Goal: Task Accomplishment & Management: Use online tool/utility

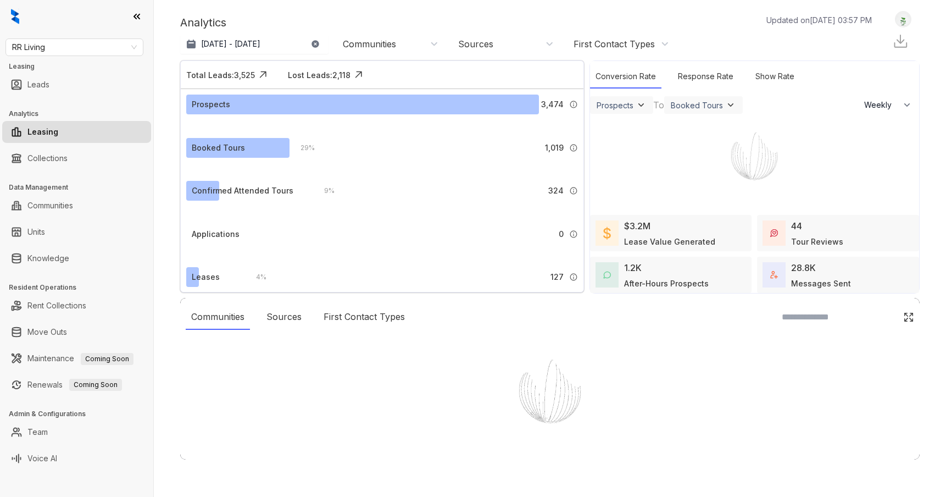
select select "******"
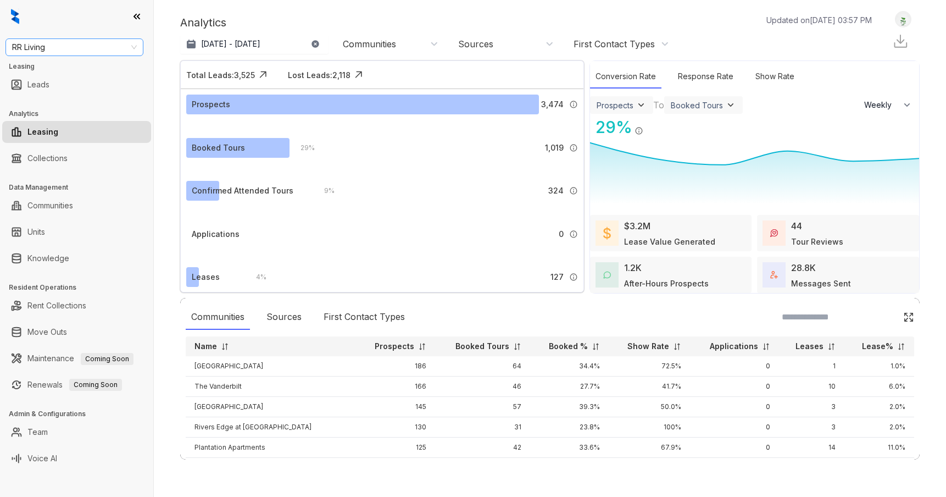
click at [81, 49] on span "RR Living" at bounding box center [74, 47] width 125 height 16
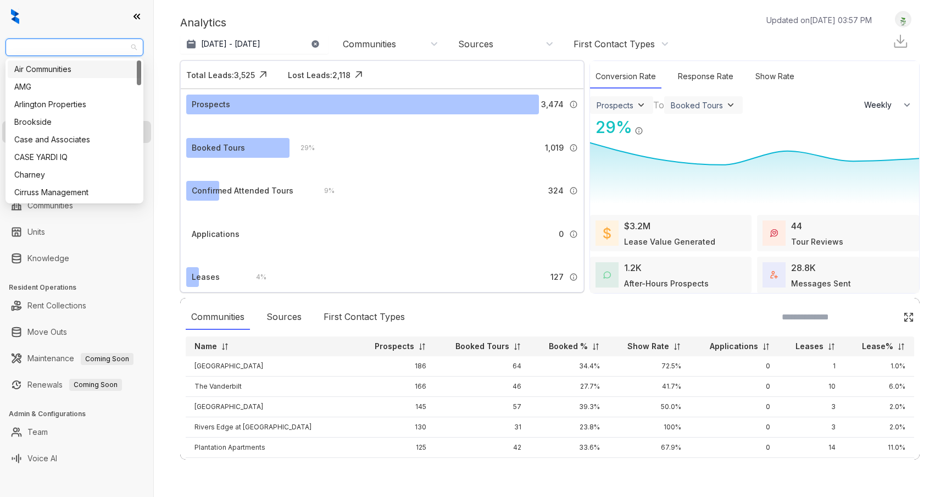
click at [107, 46] on span "RR Living" at bounding box center [74, 47] width 125 height 16
type input "**"
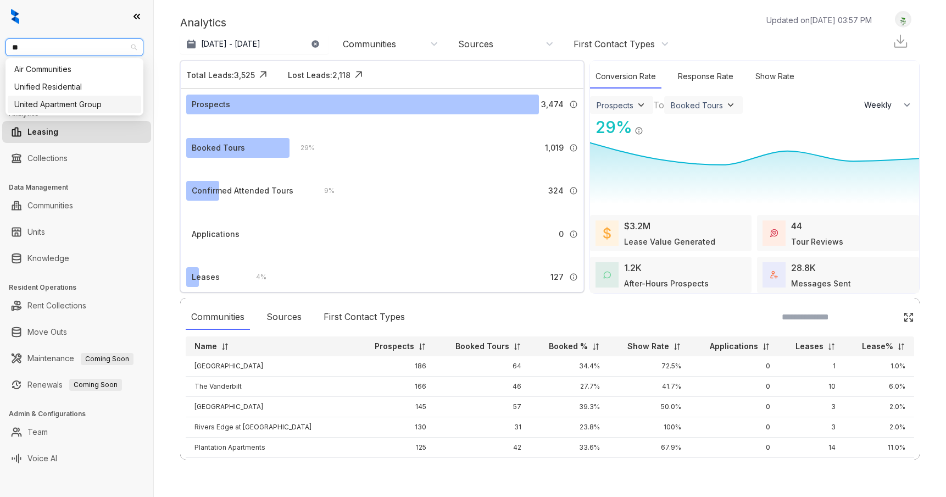
click at [88, 99] on div "United Apartment Group" at bounding box center [74, 104] width 120 height 12
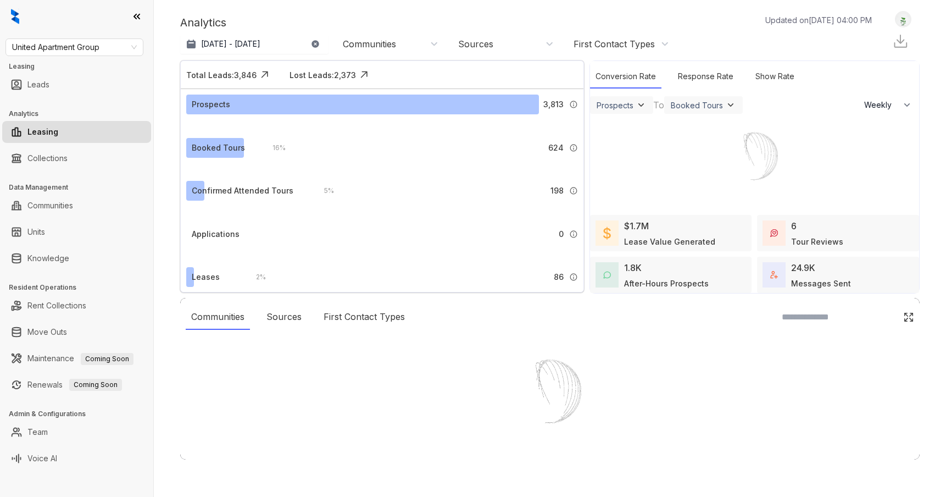
select select "******"
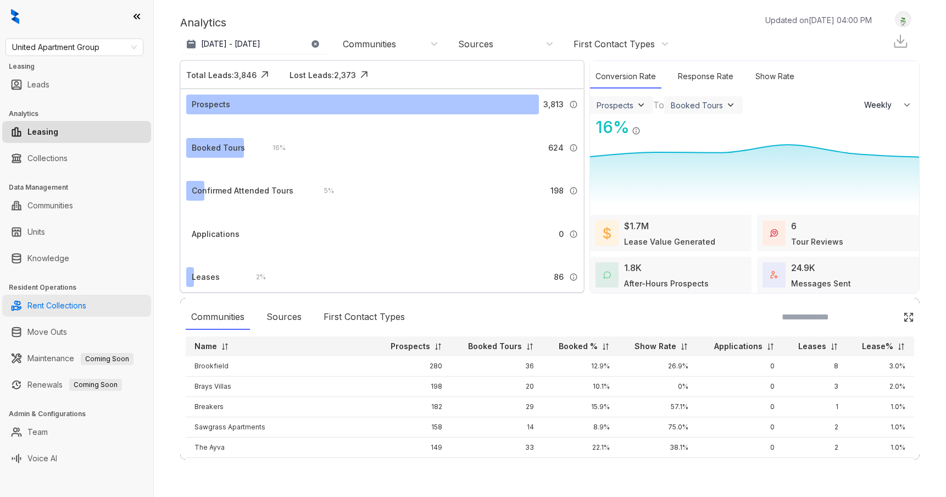
click at [55, 296] on link "Rent Collections" at bounding box center [56, 306] width 59 height 22
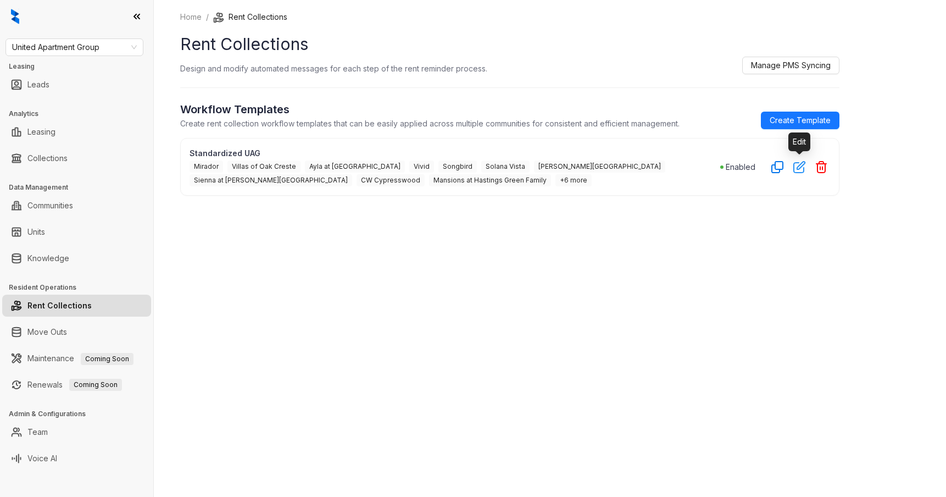
click at [801, 166] on icon "button" at bounding box center [800, 166] width 13 height 13
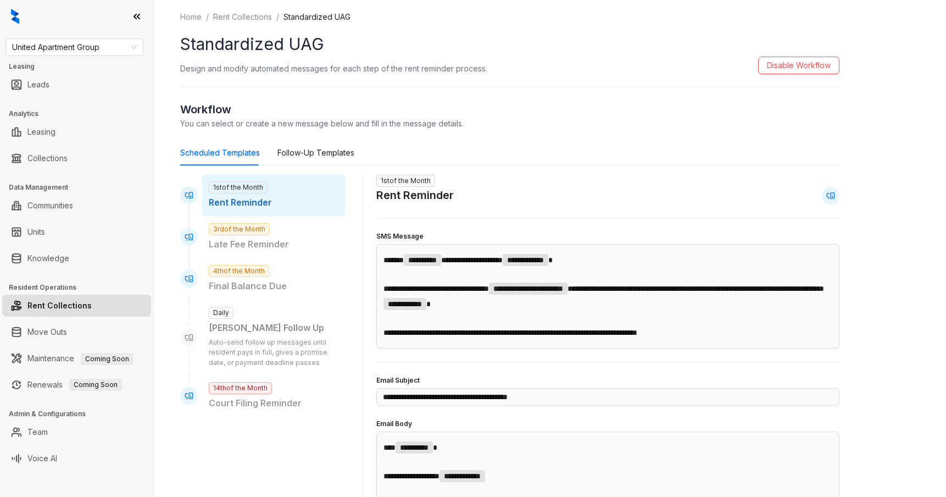
click at [258, 185] on span "1st of the Month" at bounding box center [238, 187] width 59 height 12
click at [100, 49] on span "United Apartment Group" at bounding box center [74, 47] width 125 height 16
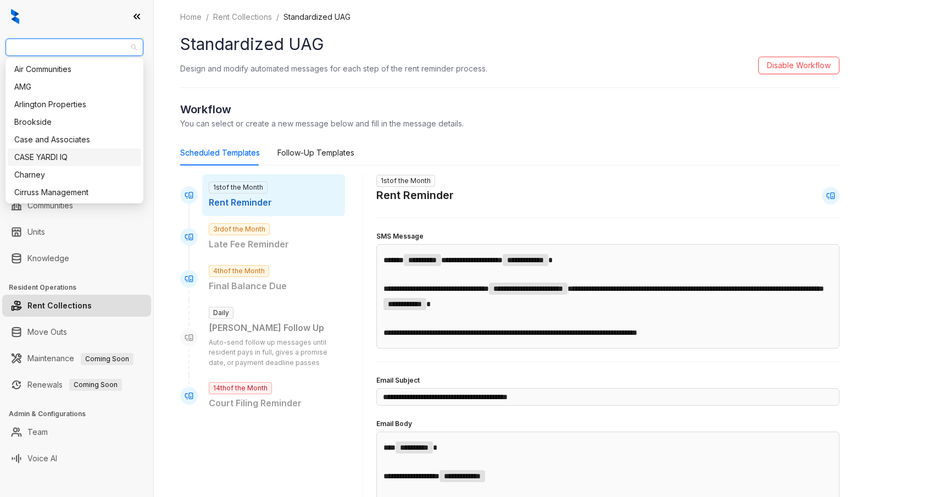
click at [300, 185] on div "1st of the Month Rent Reminder" at bounding box center [273, 195] width 143 height 42
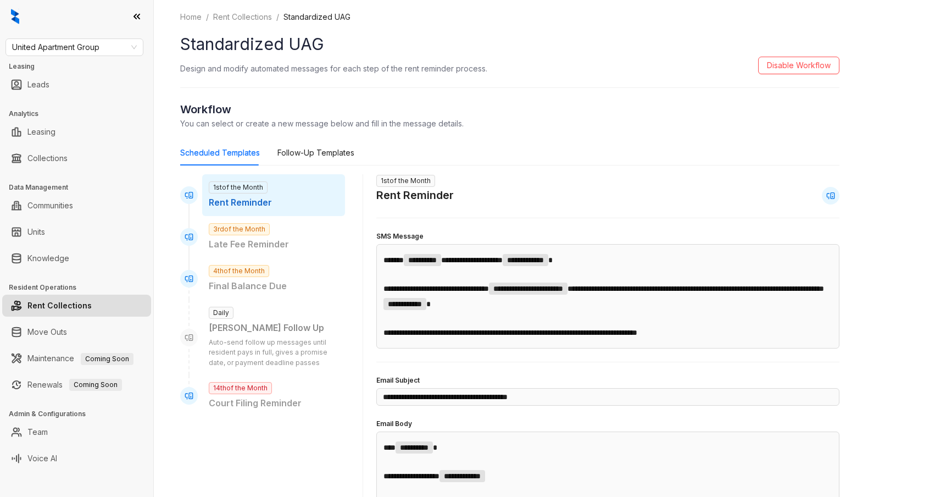
click at [92, 302] on link "Rent Collections" at bounding box center [59, 306] width 64 height 22
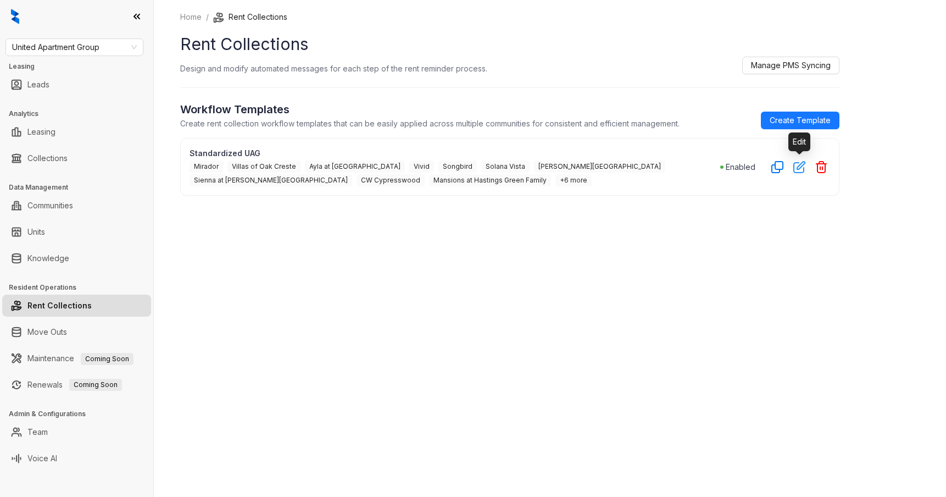
click at [806, 168] on icon "button" at bounding box center [800, 166] width 13 height 13
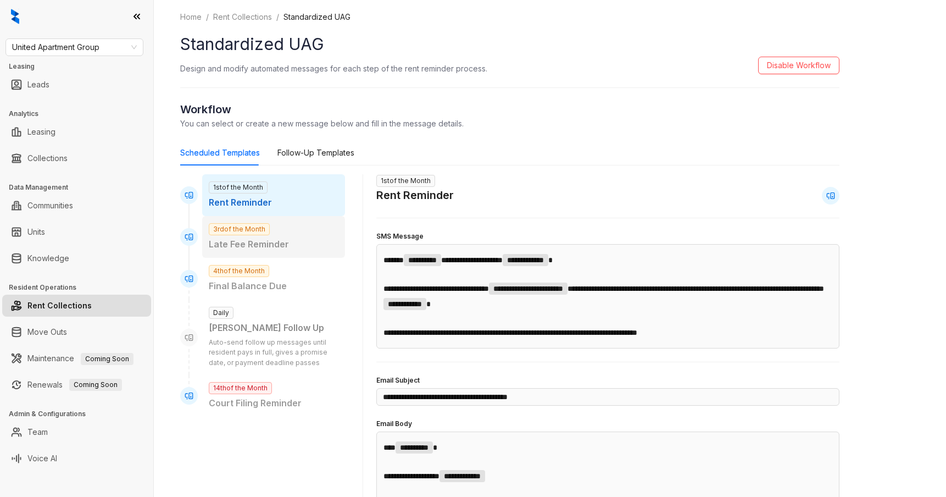
click at [225, 240] on p "Late Fee Reminder" at bounding box center [274, 244] width 130 height 14
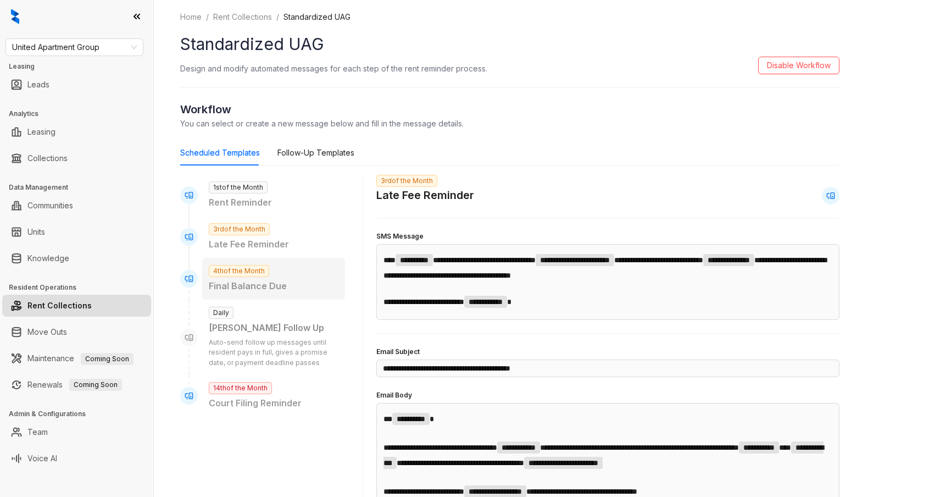
click at [286, 278] on div "4th of the Month Final Balance Due" at bounding box center [273, 279] width 143 height 42
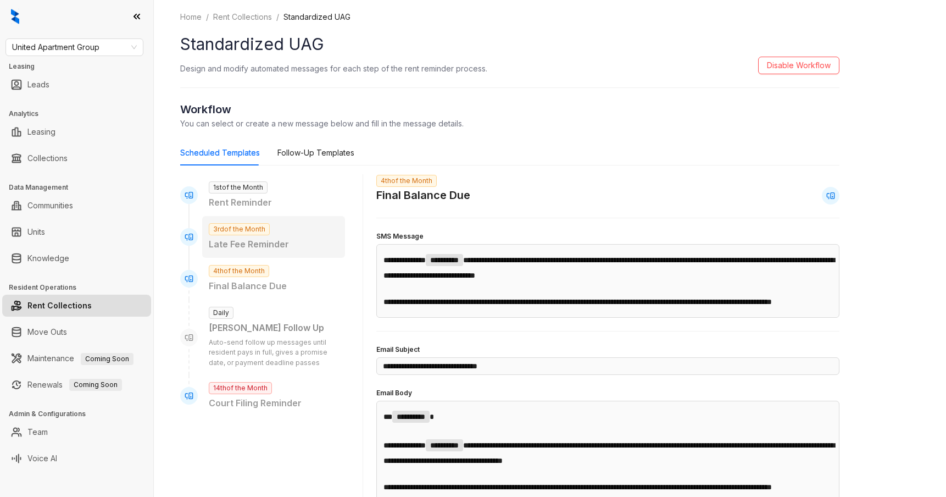
click at [292, 245] on p "Late Fee Reminder" at bounding box center [274, 244] width 130 height 14
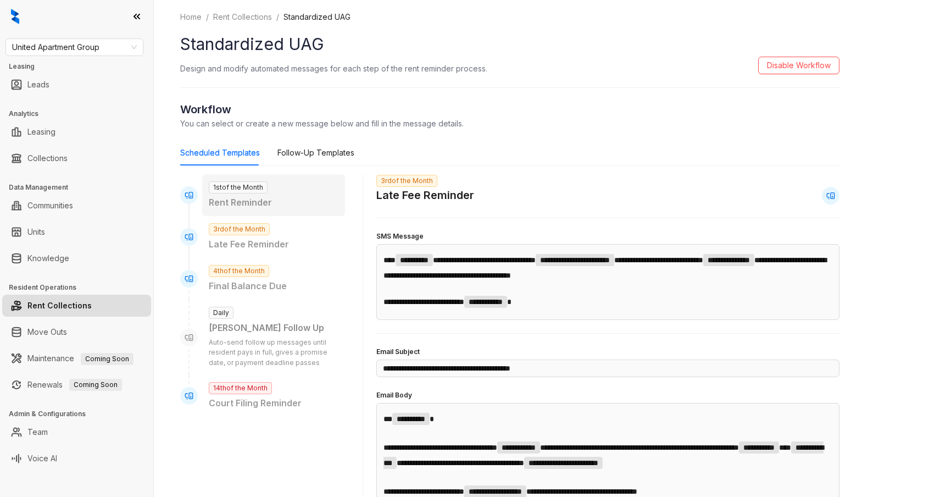
click at [291, 191] on div "1st of the Month Rent Reminder" at bounding box center [273, 195] width 143 height 42
type input "**********"
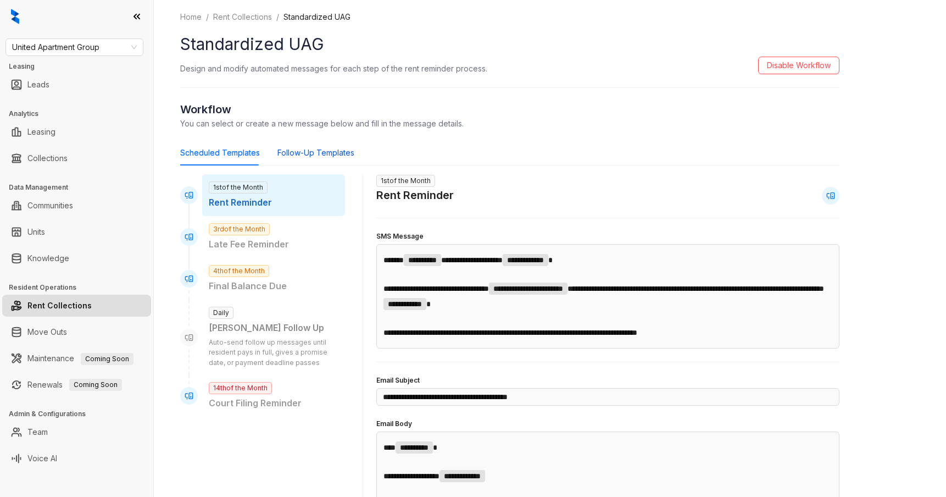
click at [308, 154] on div "Follow-Up Templates" at bounding box center [316, 153] width 77 height 12
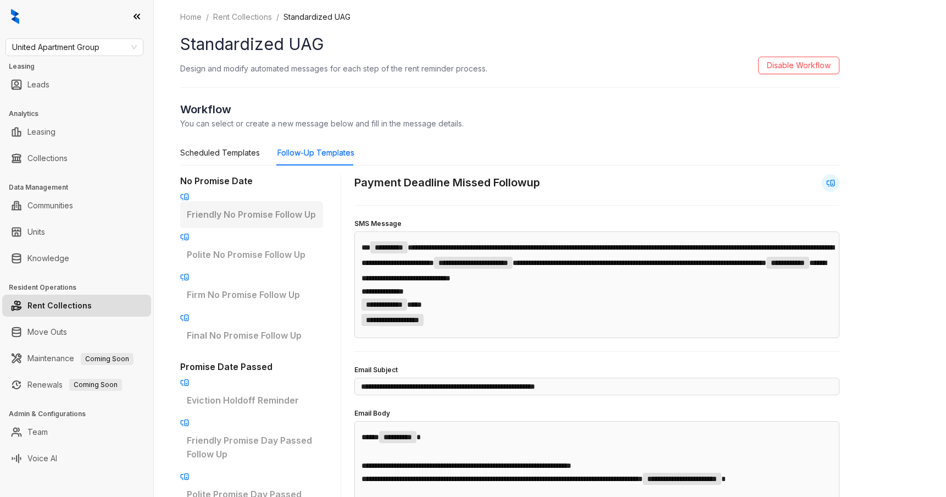
click at [298, 201] on div "Friendly No Promise Follow Up" at bounding box center [251, 214] width 143 height 27
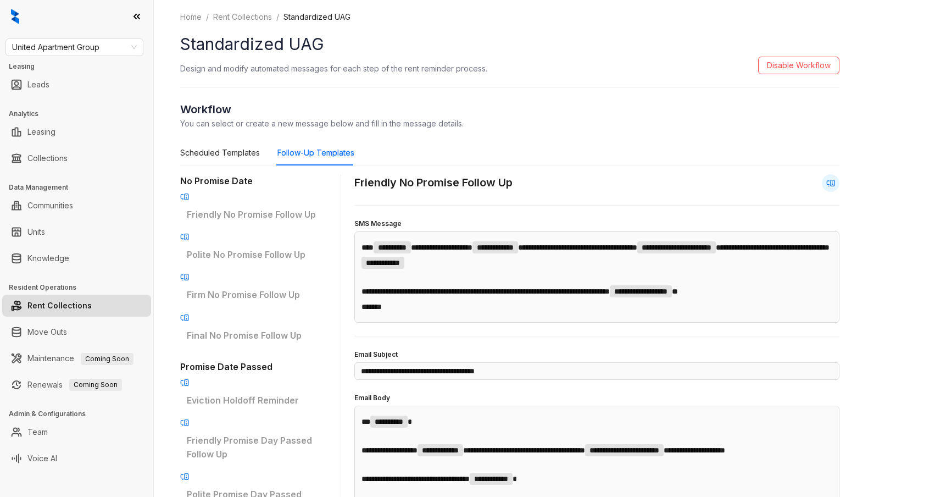
click at [298, 248] on p "Polite No Promise Follow Up" at bounding box center [252, 255] width 130 height 14
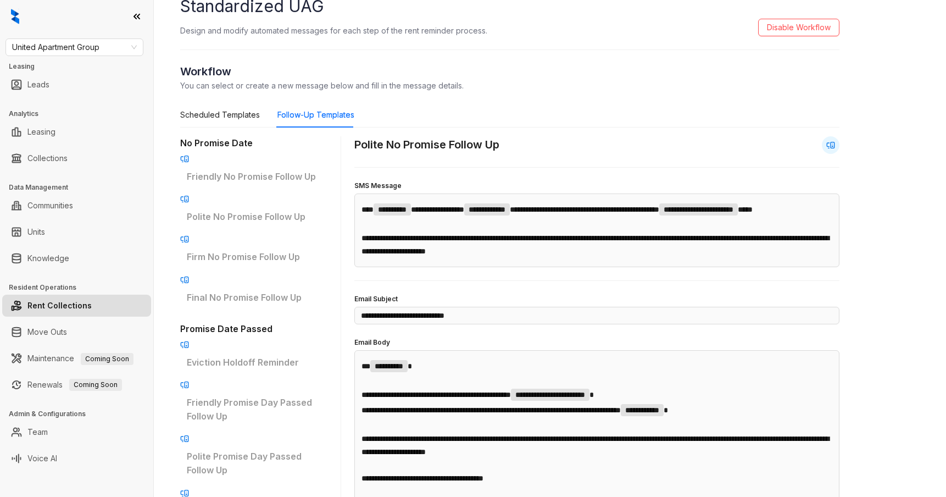
scroll to position [39, 0]
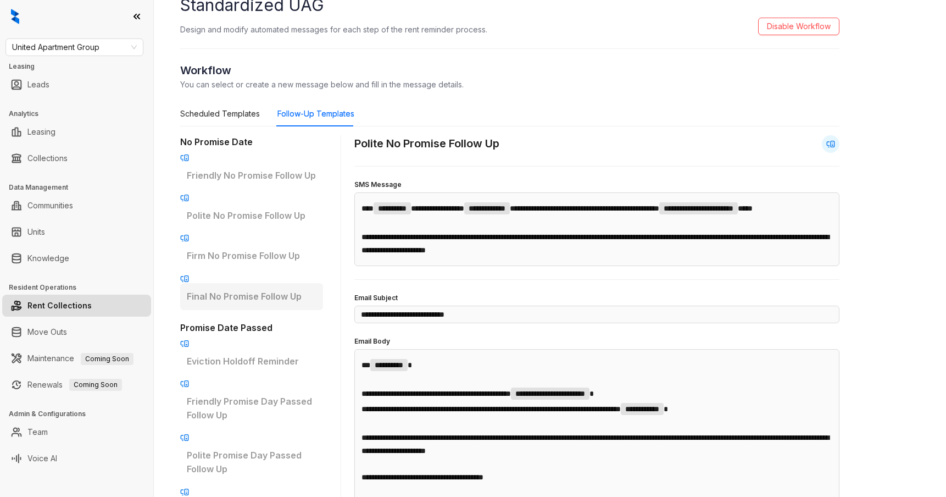
click at [298, 247] on div "No Promise Date Friendly No Promise Follow Up Polite No Promise Follow Up Firm …" at bounding box center [251, 485] width 143 height 700
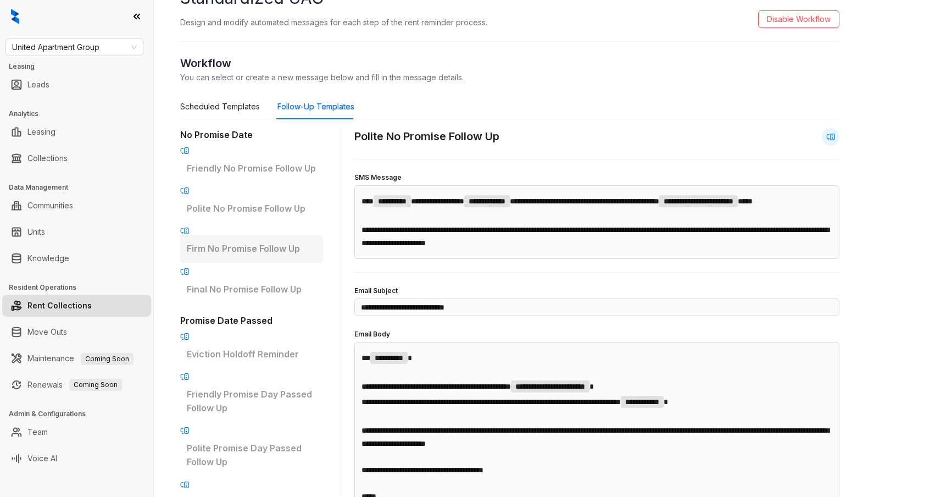
click at [298, 235] on div "Firm No Promise Follow Up" at bounding box center [251, 248] width 143 height 27
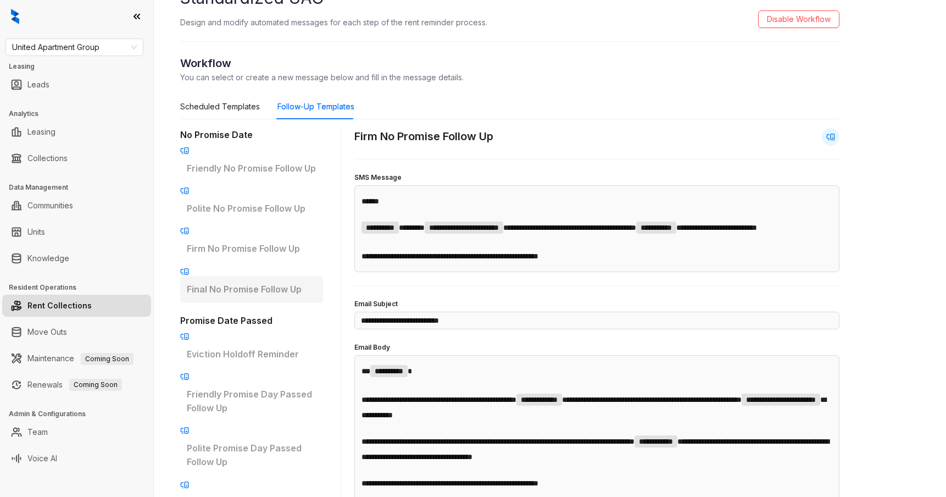
click at [292, 282] on p "Final No Promise Follow Up" at bounding box center [252, 289] width 130 height 14
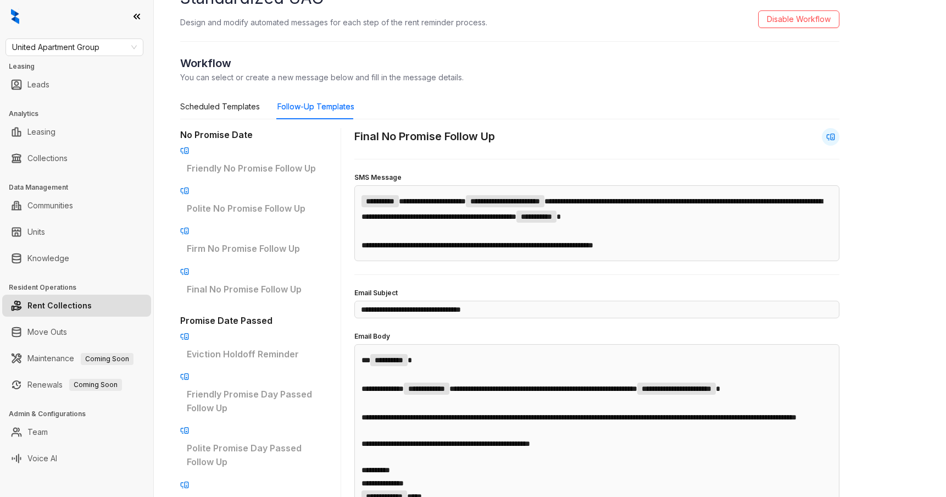
click at [293, 237] on div "No Promise Date Friendly No Promise Follow Up Polite No Promise Follow Up Firm …" at bounding box center [251, 478] width 143 height 700
click at [295, 242] on p "Firm No Promise Follow Up" at bounding box center [252, 249] width 130 height 14
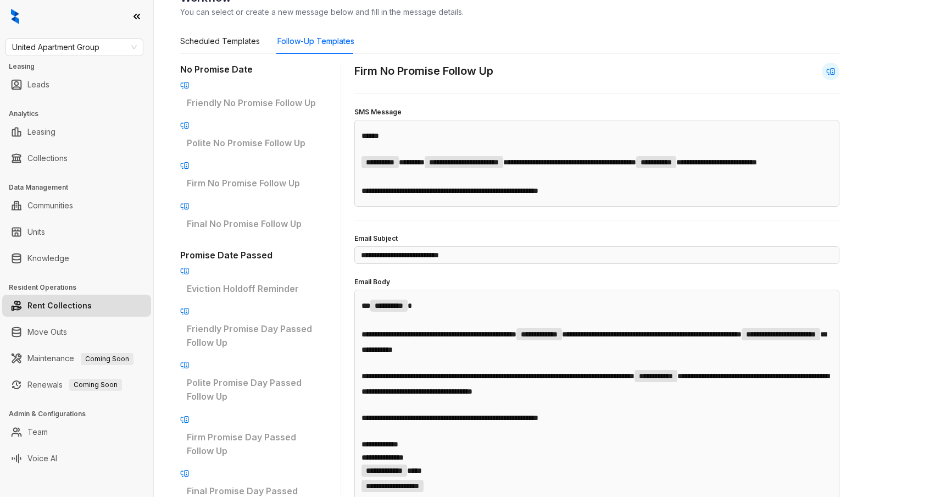
scroll to position [119, 0]
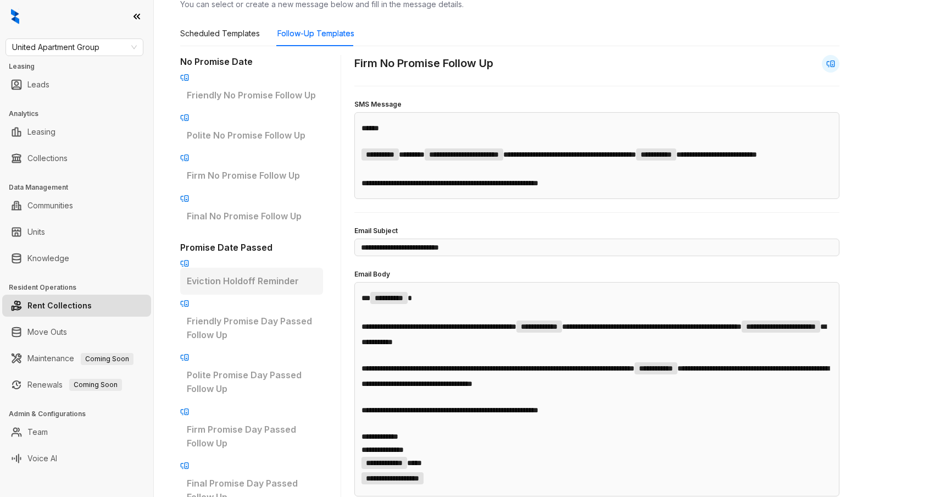
click at [293, 274] on p "Eviction Holdoff Reminder" at bounding box center [252, 281] width 130 height 14
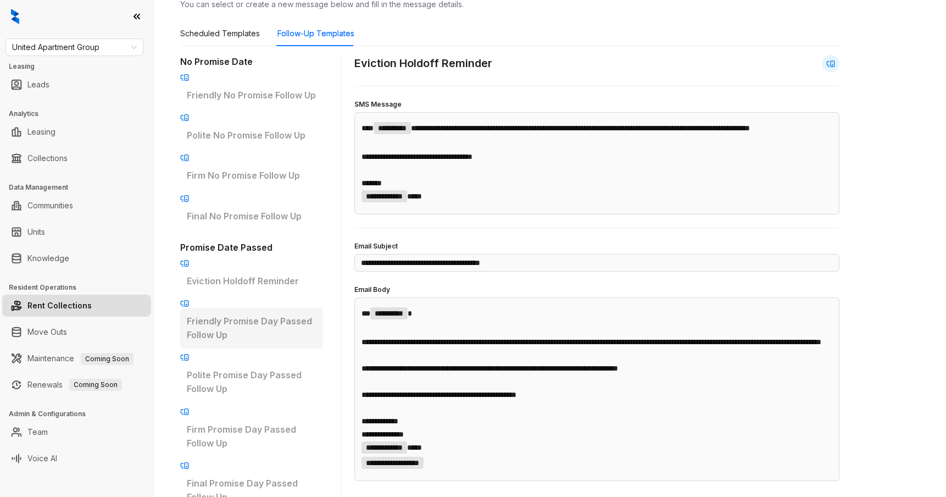
click at [296, 314] on p "Friendly Promise Day Passed Follow Up" at bounding box center [252, 327] width 130 height 27
type input "**********"
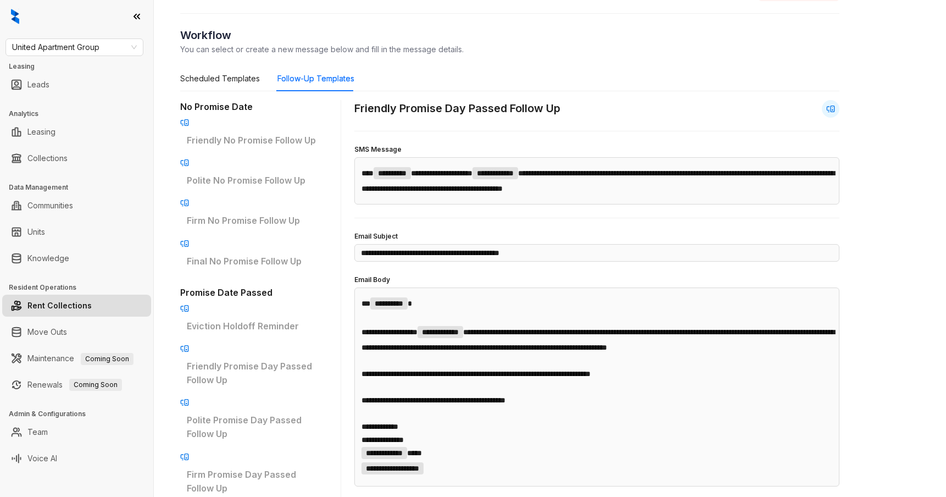
scroll to position [0, 0]
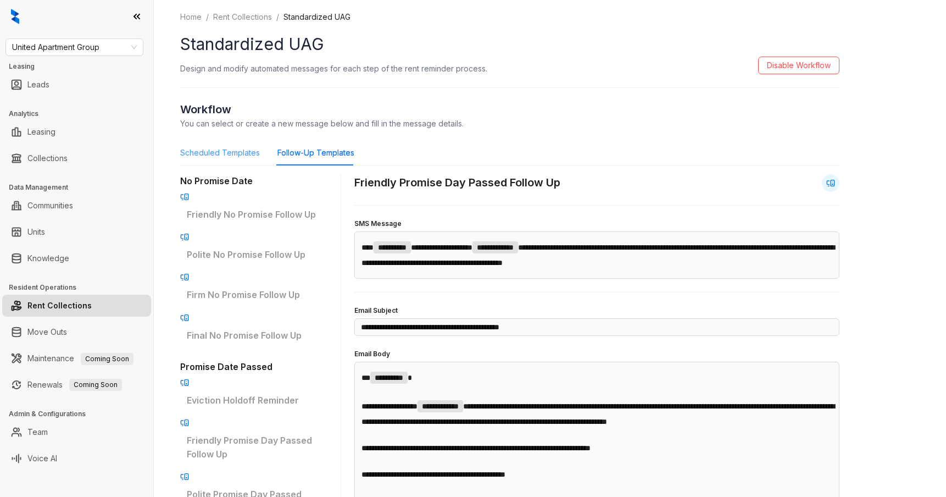
click at [231, 140] on div "Scheduled Templates" at bounding box center [220, 152] width 80 height 25
type input "**********"
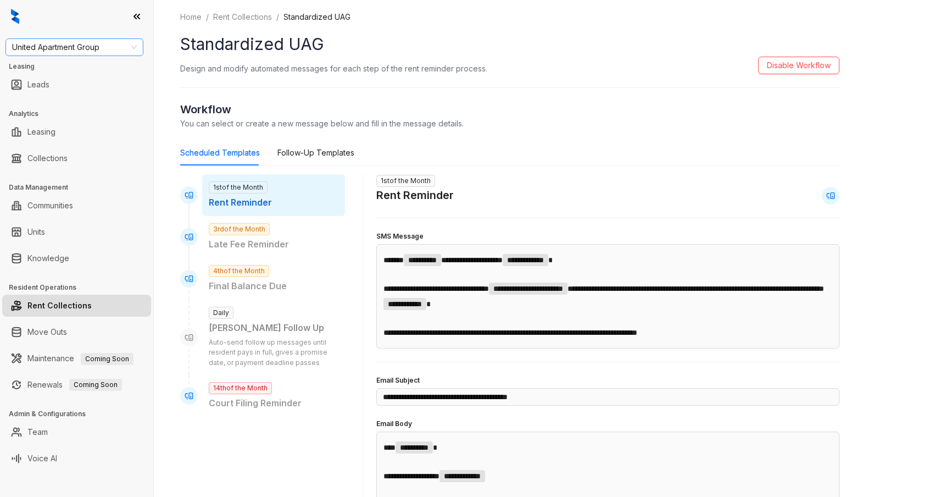
click at [114, 48] on span "United Apartment Group" at bounding box center [74, 47] width 125 height 16
type input "***"
click at [97, 66] on div "Haus Group" at bounding box center [74, 69] width 120 height 12
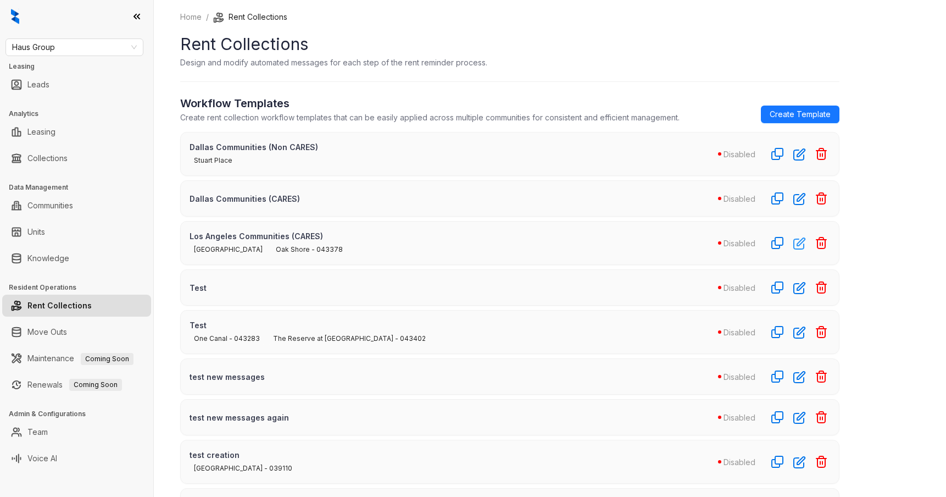
click at [802, 242] on icon "button" at bounding box center [800, 243] width 13 height 13
